Goal: Use online tool/utility: Utilize a website feature to perform a specific function

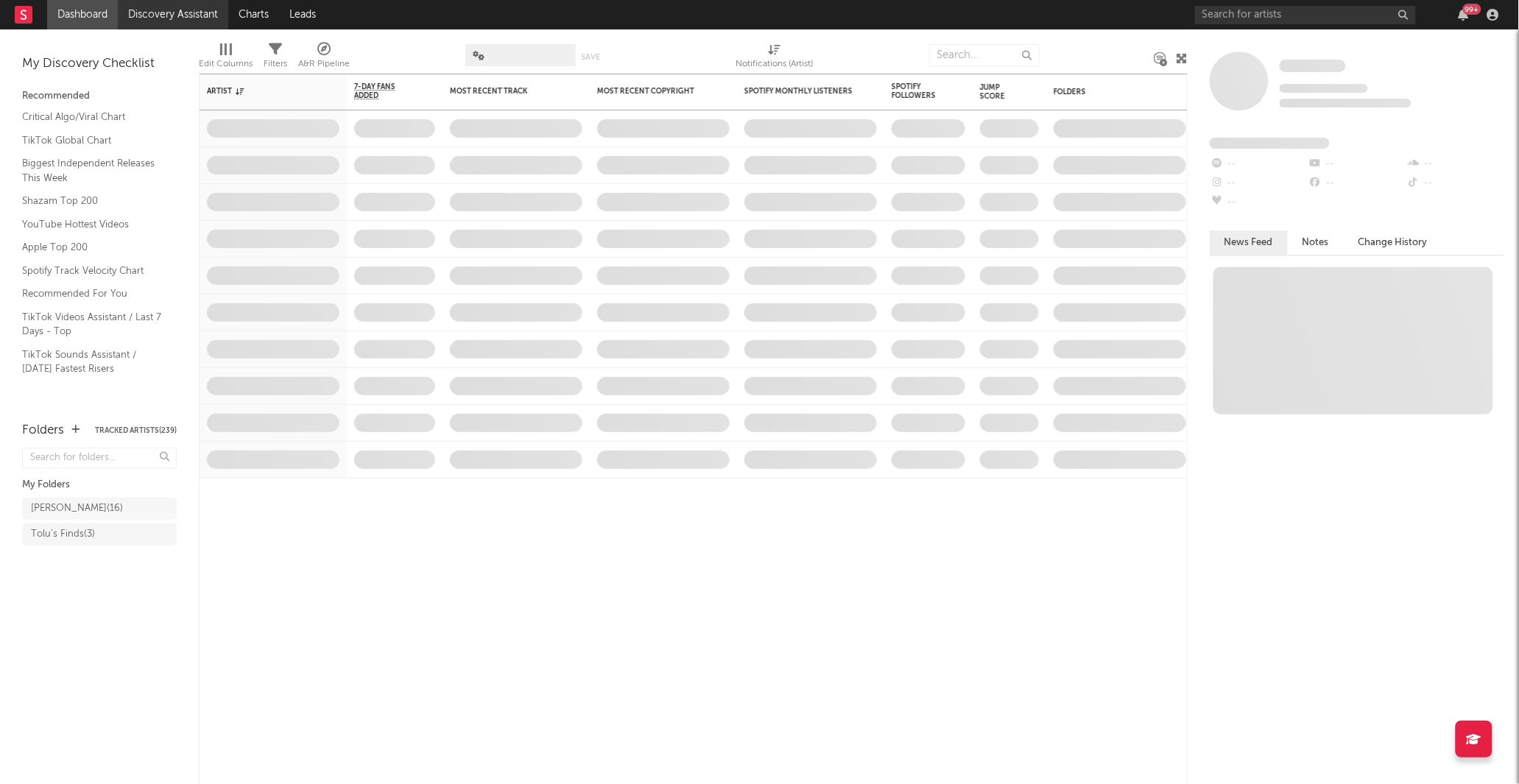
click at [201, 21] on link "Discovery Assistant" at bounding box center [173, 14] width 111 height 29
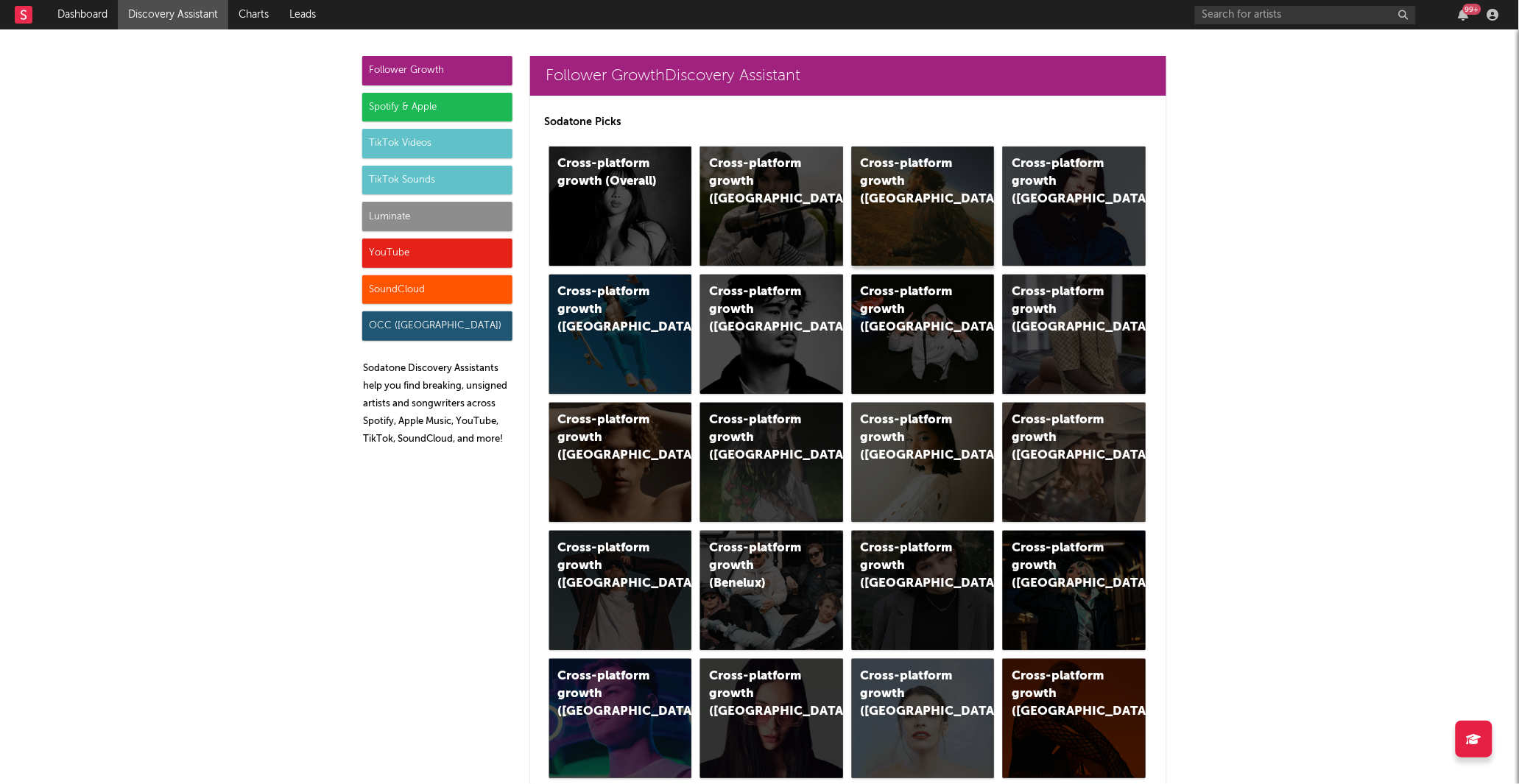
click at [912, 187] on div "Cross-platform growth ([GEOGRAPHIC_DATA])" at bounding box center [911, 181] width 100 height 53
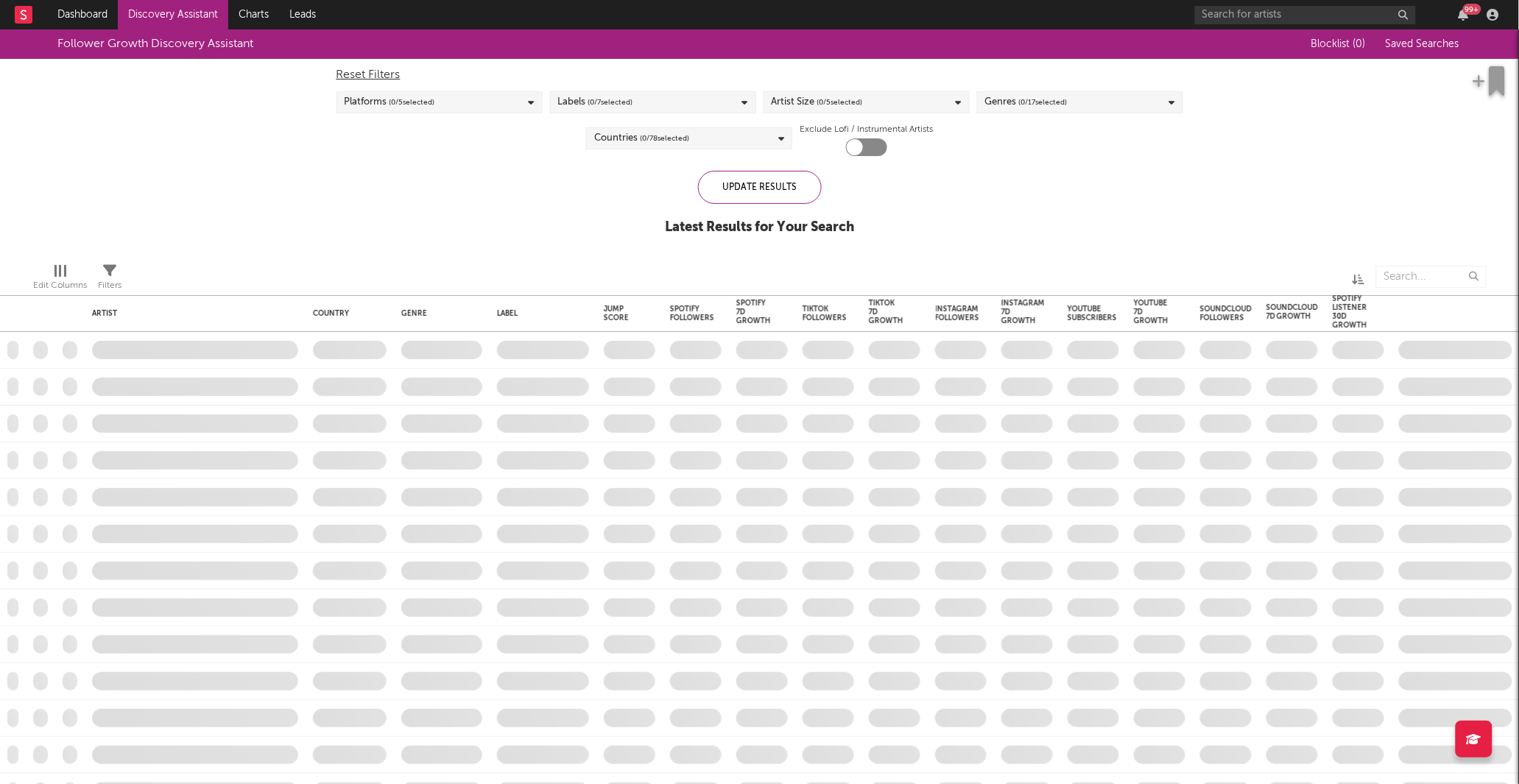
checkbox input "true"
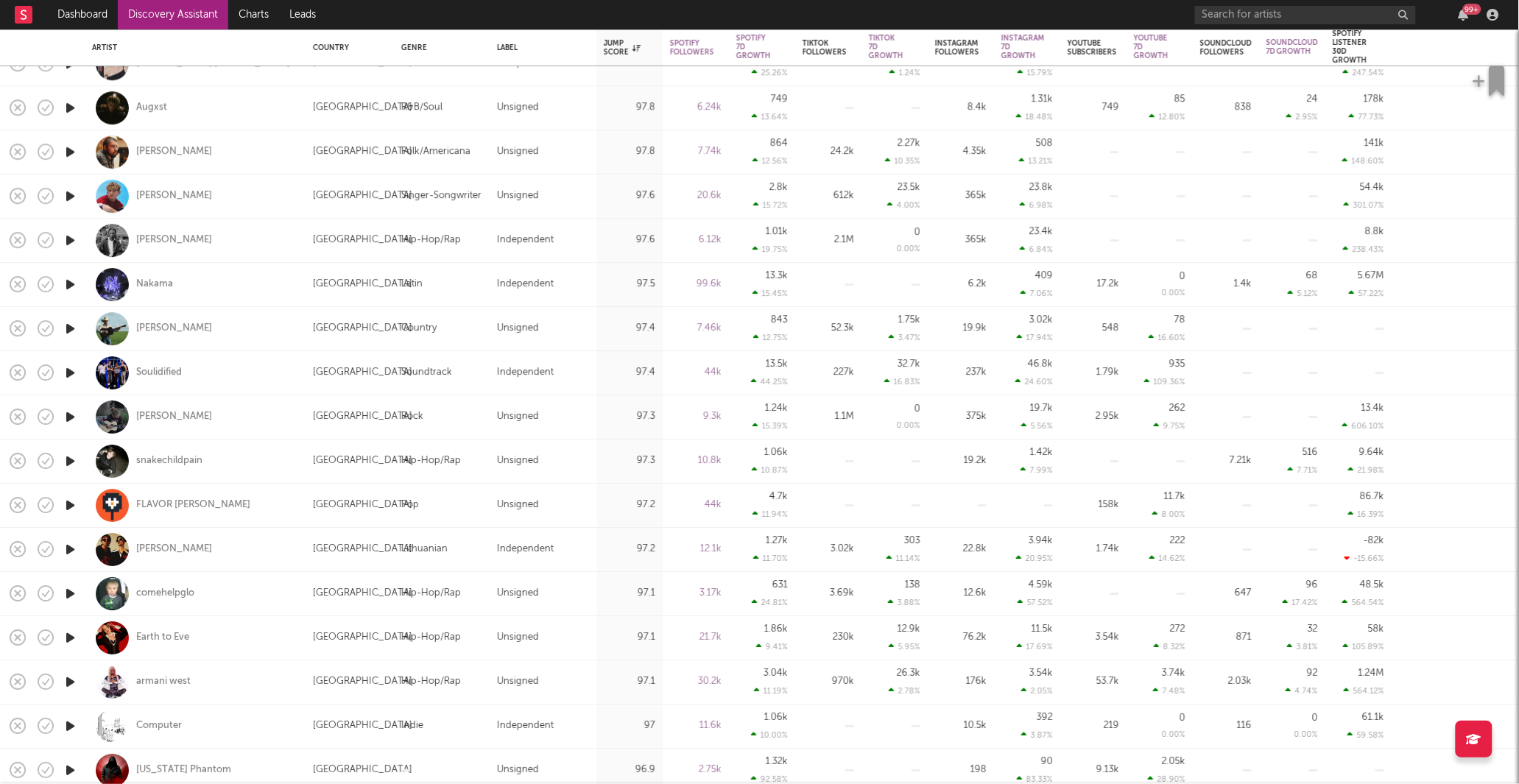
click at [74, 590] on icon "button" at bounding box center [70, 593] width 15 height 18
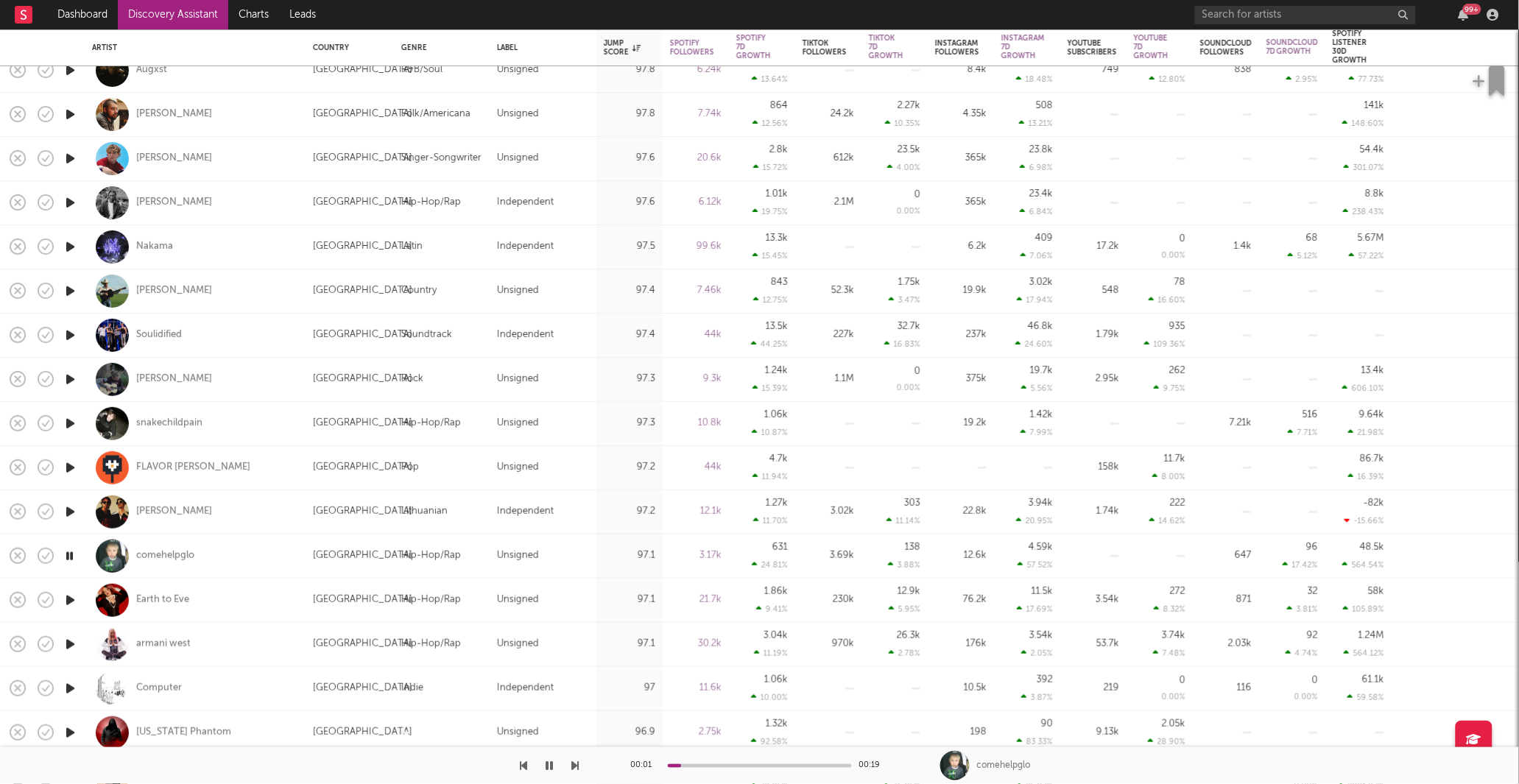
click at [724, 767] on div "00:01 00:19" at bounding box center [760, 766] width 258 height 37
click at [735, 765] on div at bounding box center [760, 766] width 184 height 4
click at [550, 763] on icon "button" at bounding box center [550, 765] width 7 height 12
